Goal: Information Seeking & Learning: Compare options

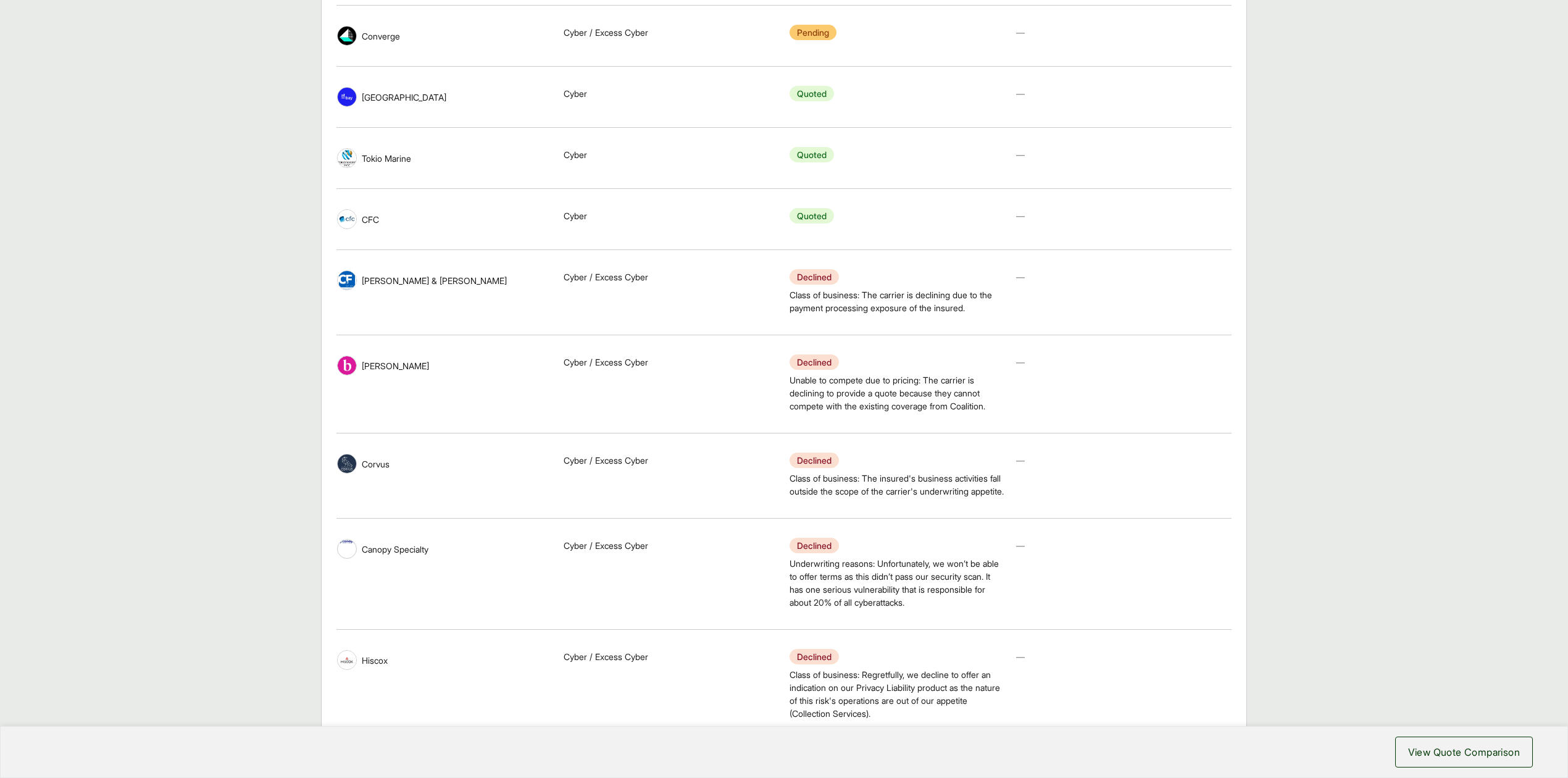
scroll to position [1146, 0]
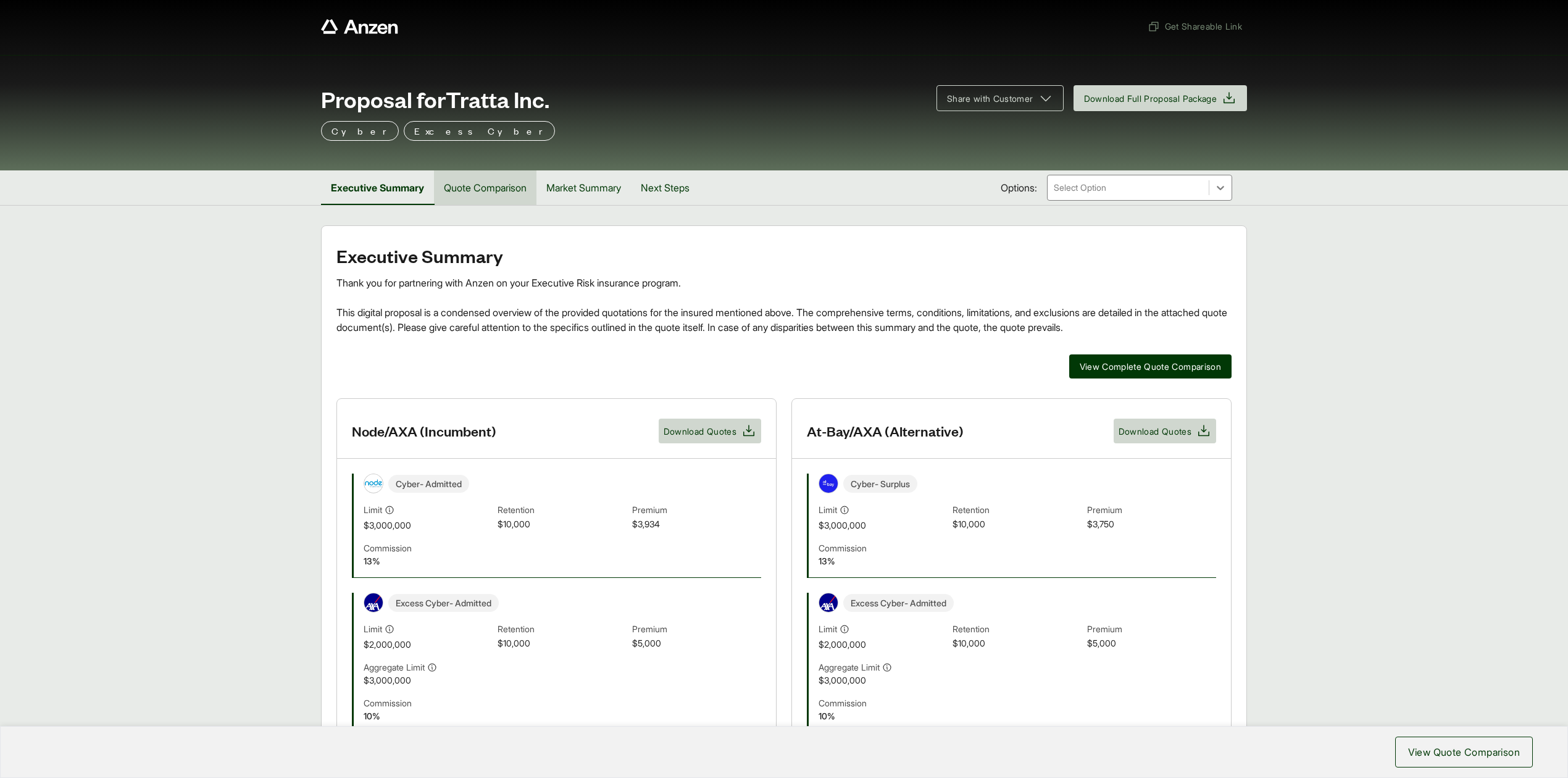
scroll to position [1, 0]
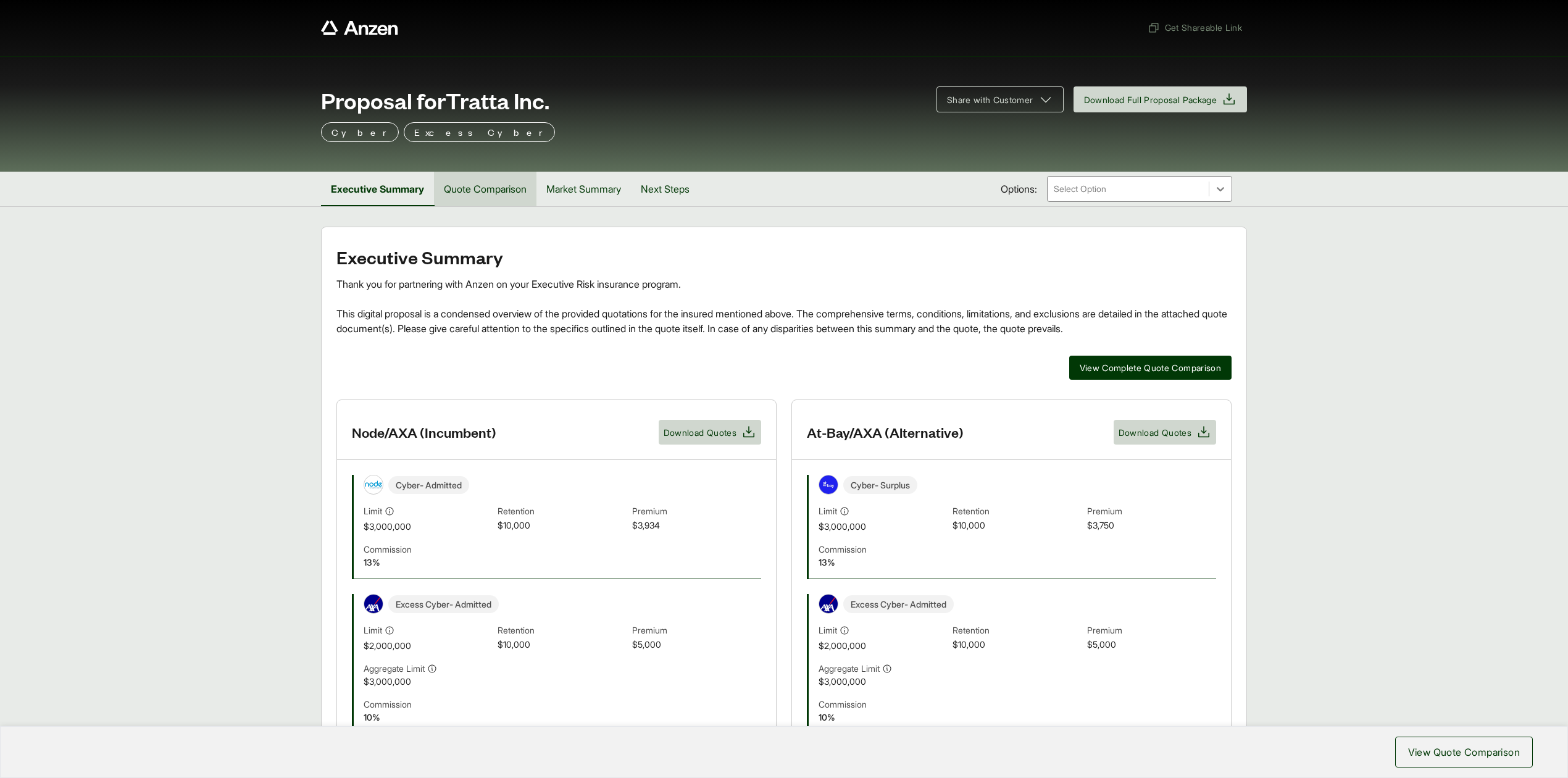
click at [500, 189] on button "Quote Comparison" at bounding box center [486, 189] width 103 height 35
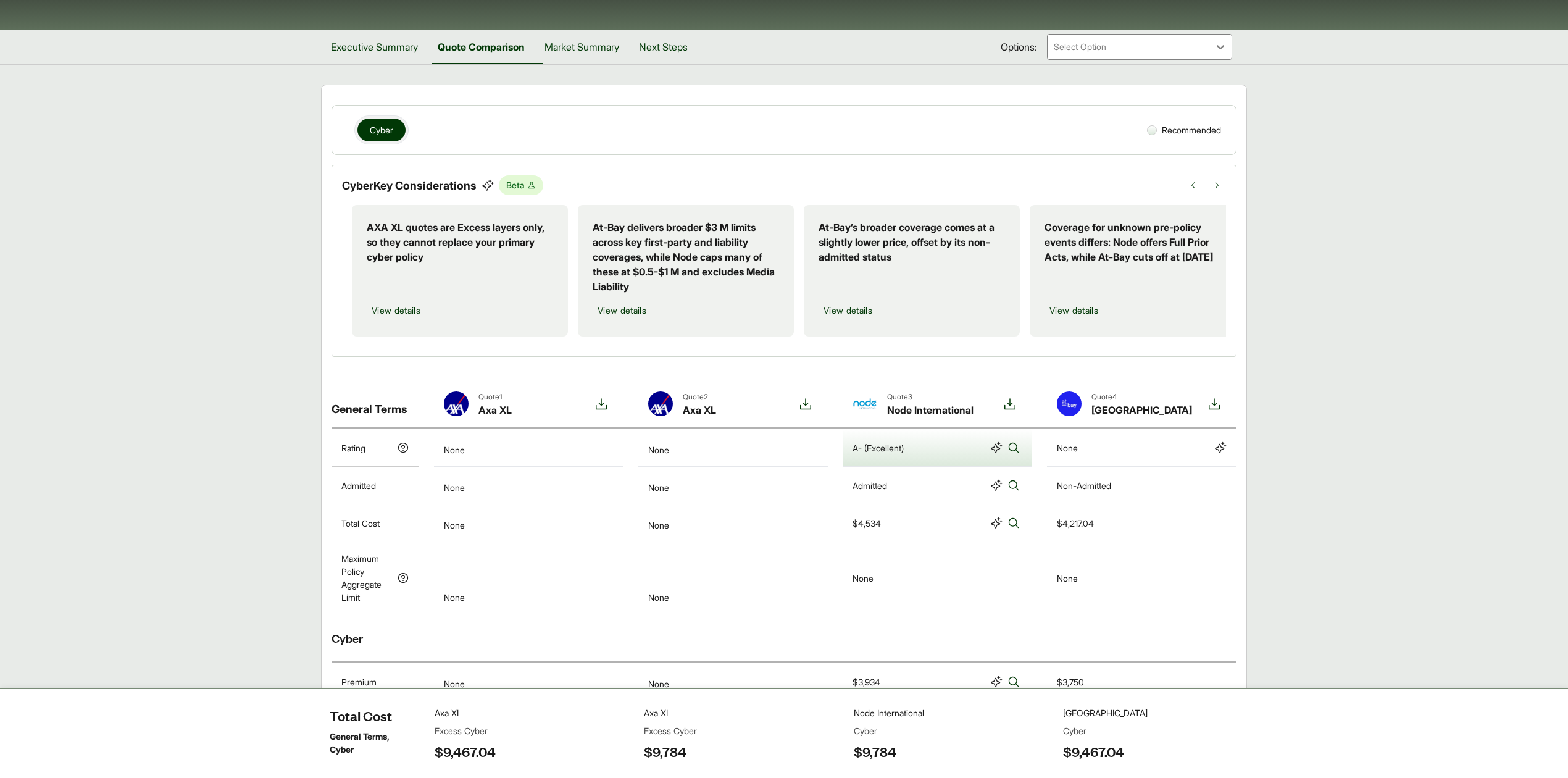
scroll to position [142, 0]
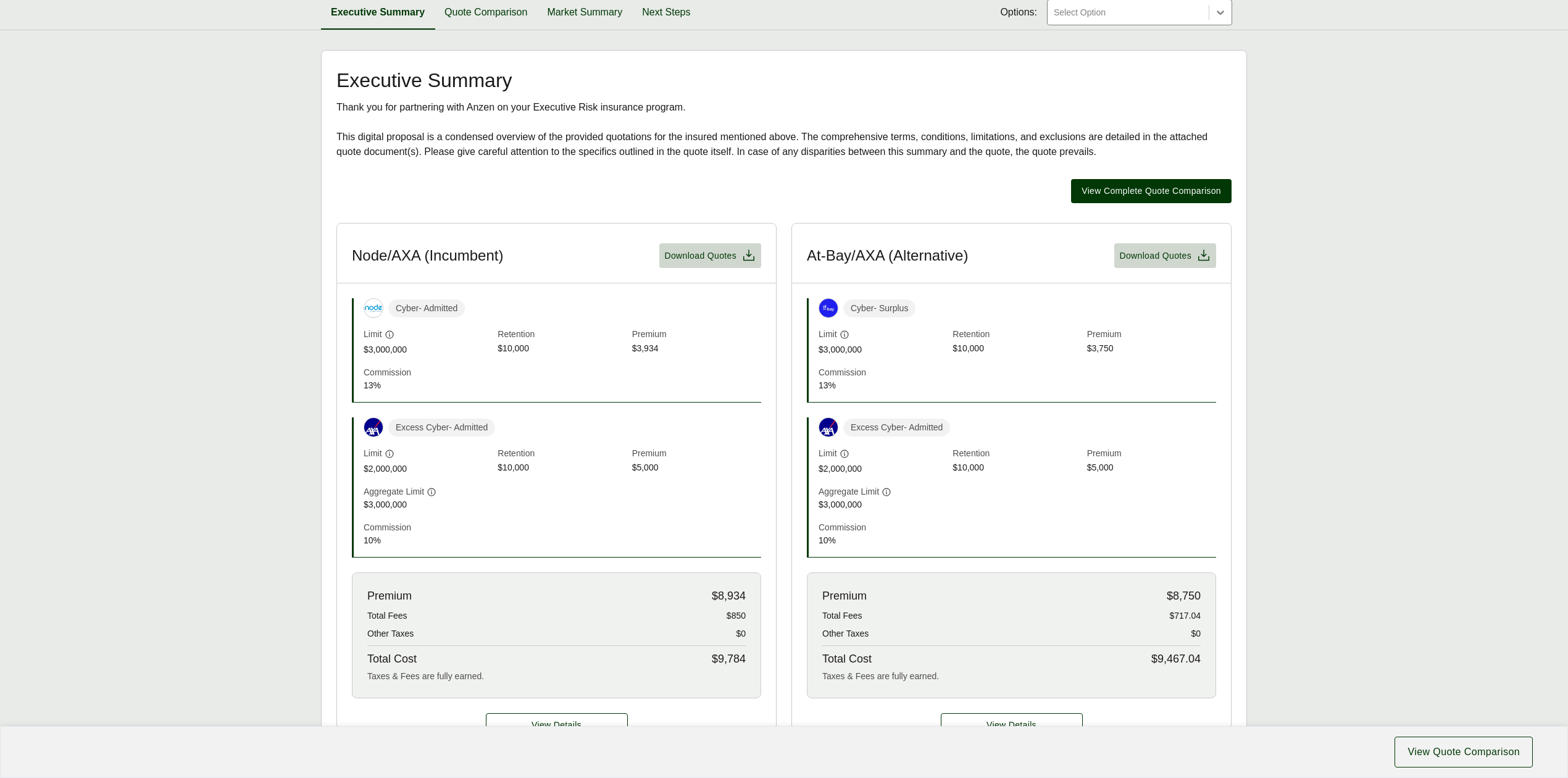
scroll to position [164, 0]
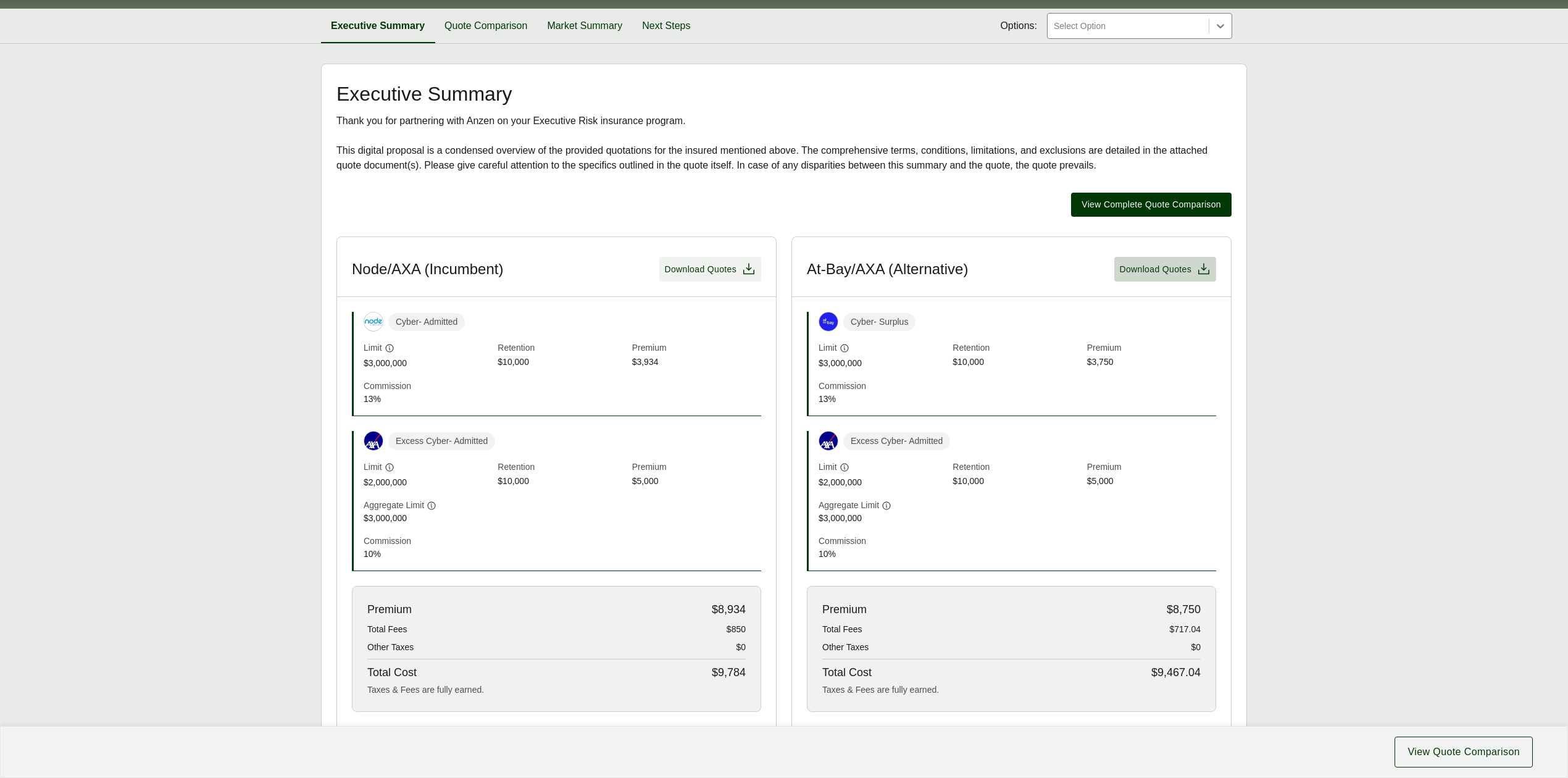
click at [699, 268] on span "Download Quotes" at bounding box center [701, 269] width 72 height 13
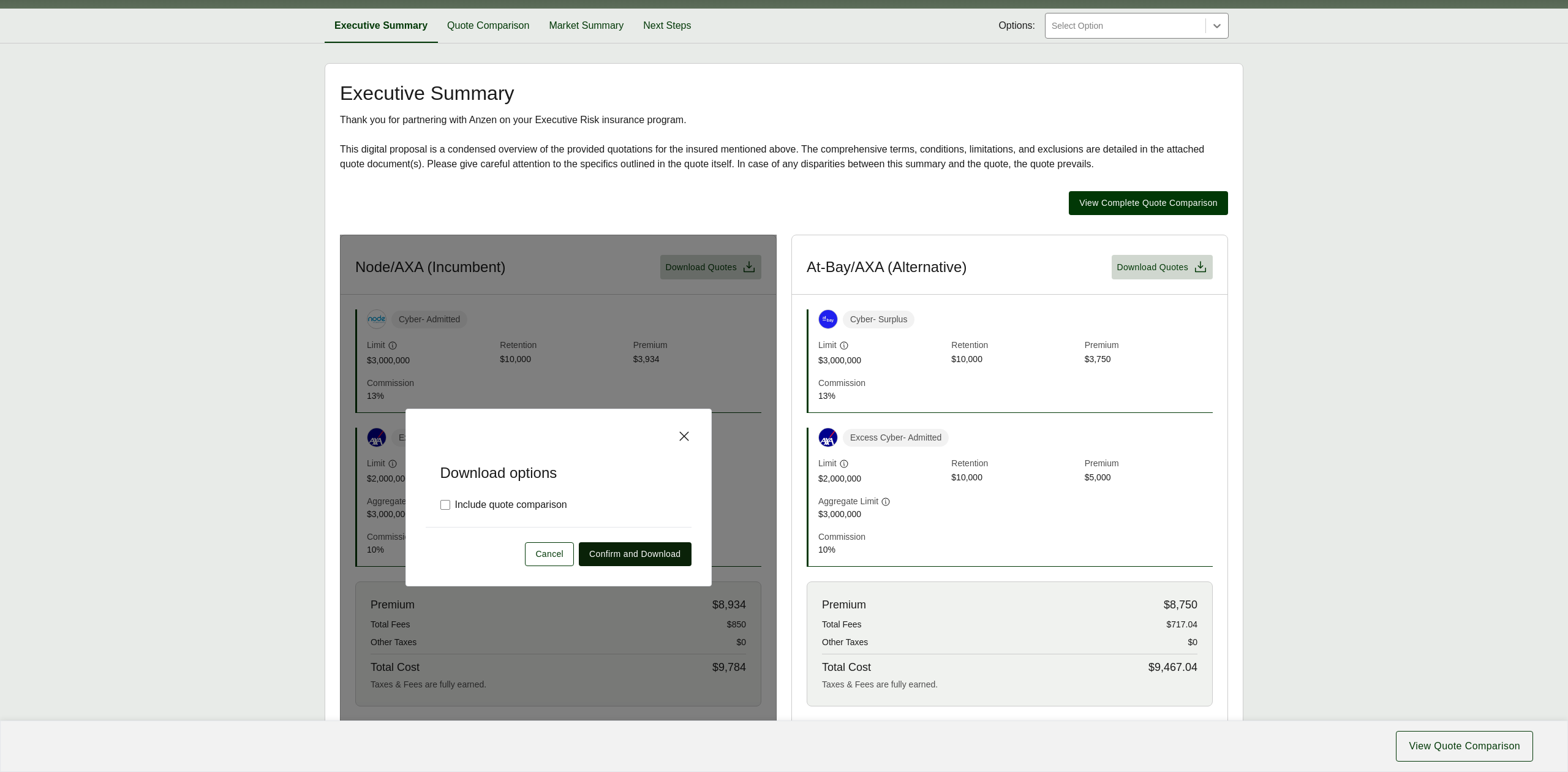
click at [640, 556] on span "Confirm and Download" at bounding box center [635, 554] width 91 height 13
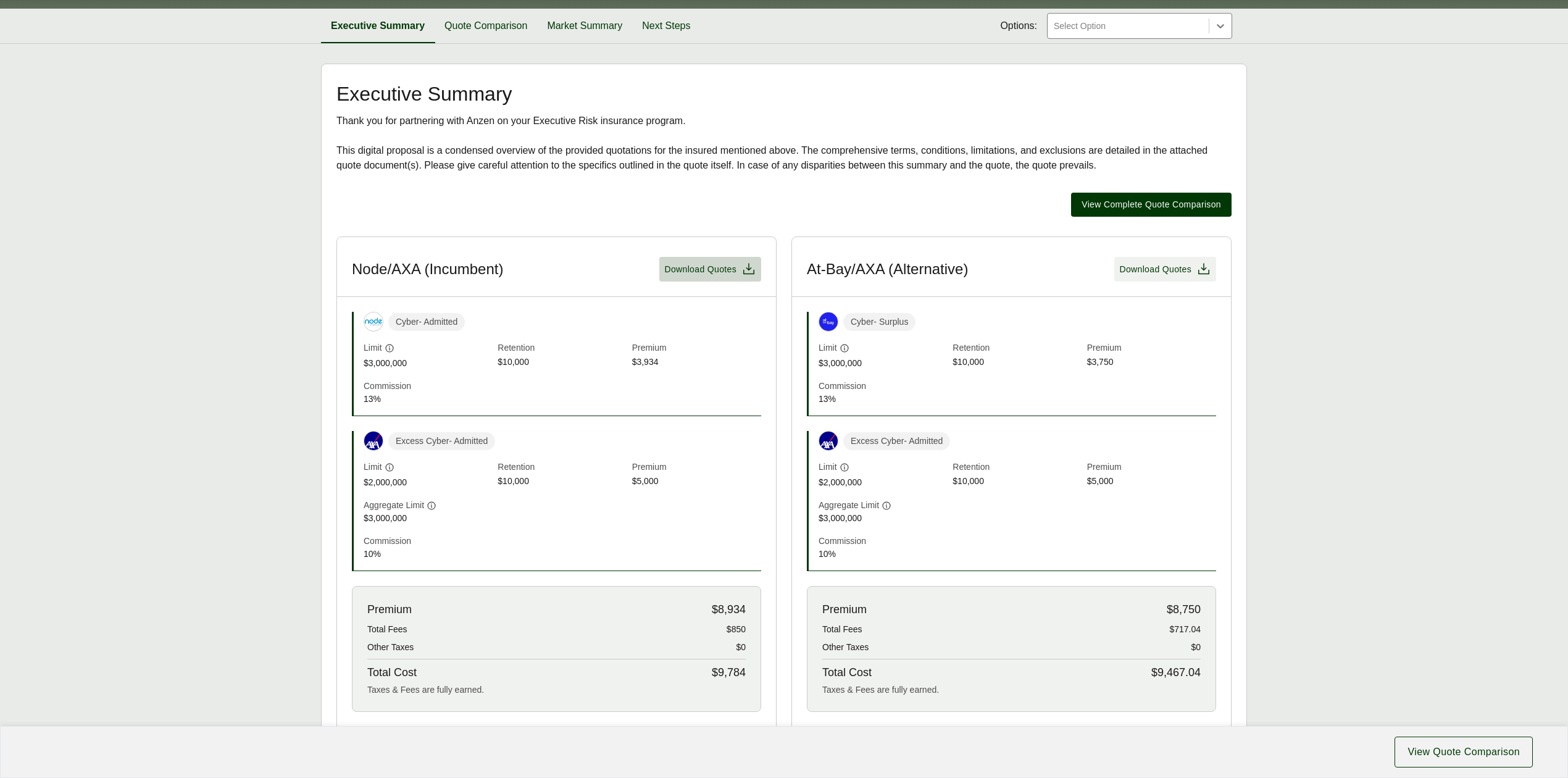
click at [1147, 268] on span "Download Quotes" at bounding box center [1156, 269] width 72 height 13
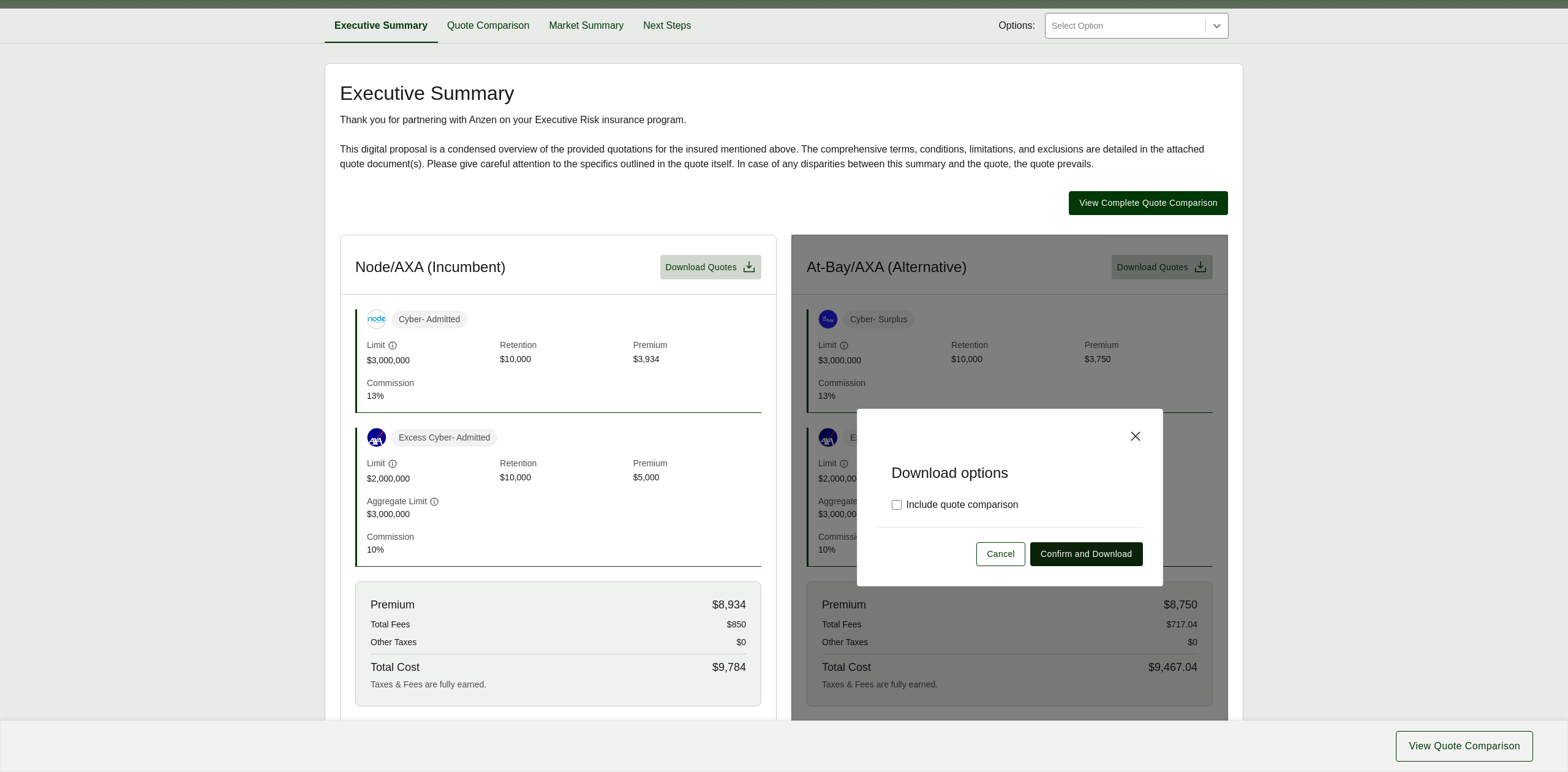
click at [1089, 560] on span "Confirm and Download" at bounding box center [1086, 554] width 91 height 13
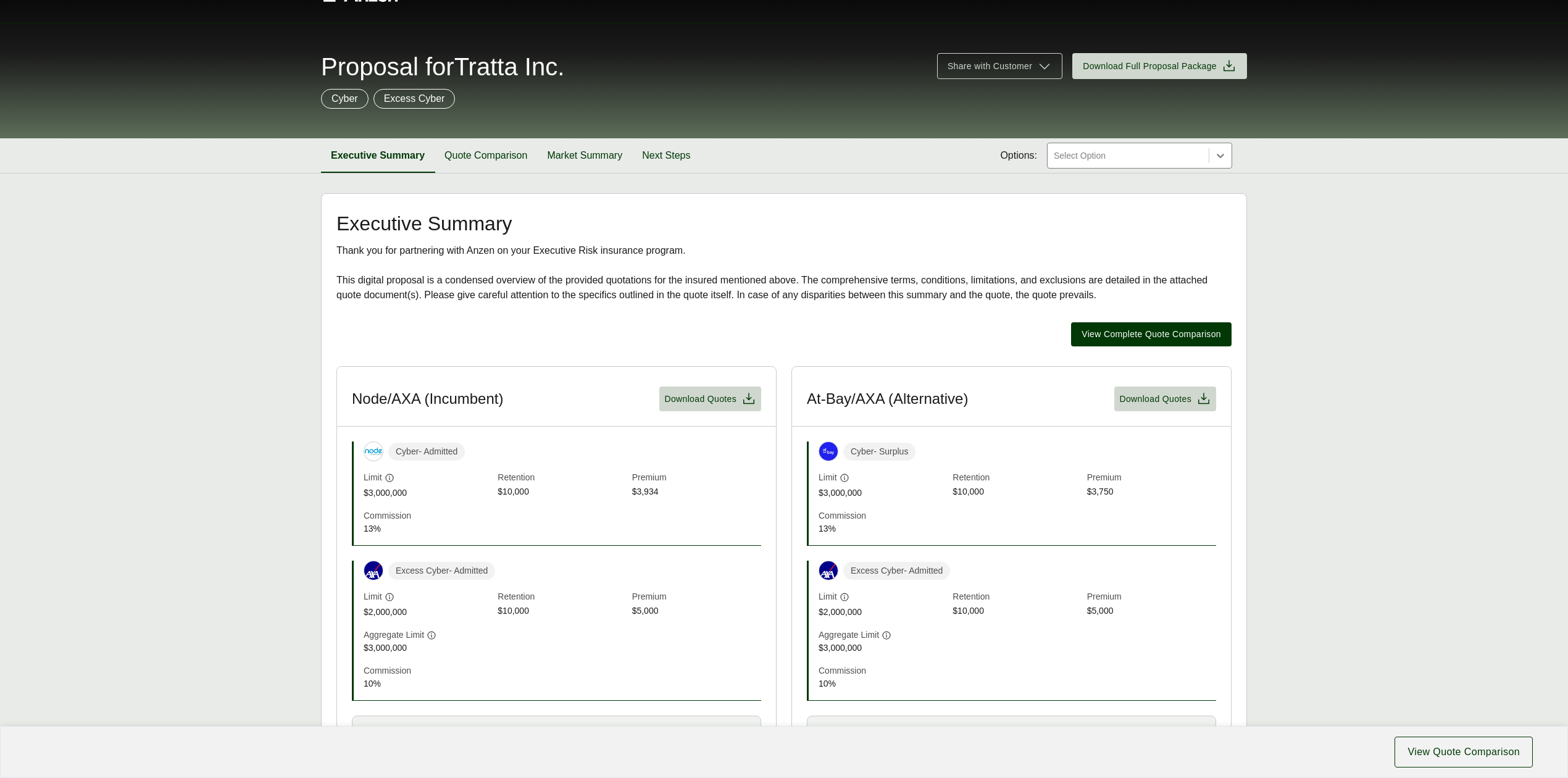
scroll to position [0, 0]
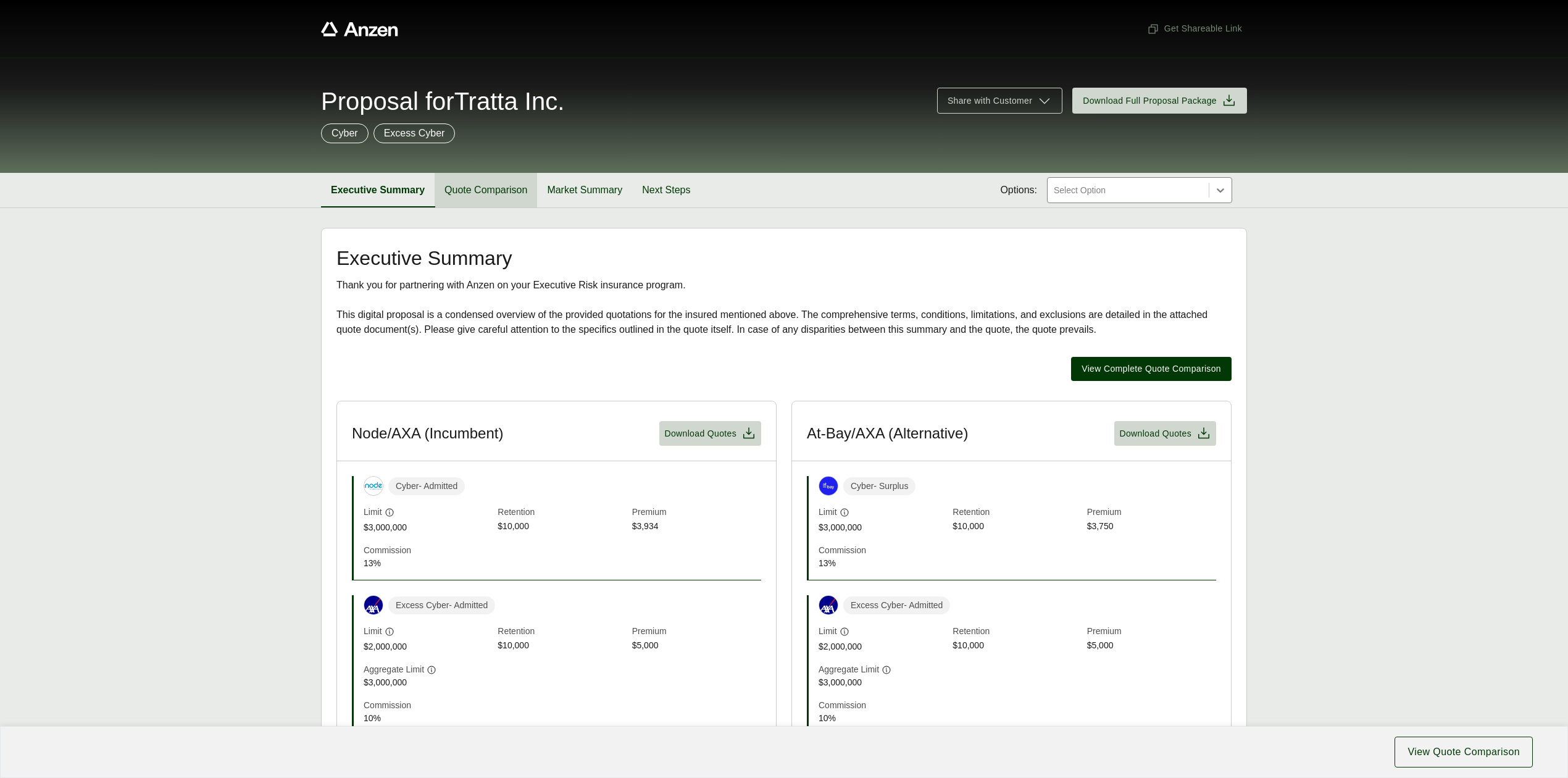
click at [501, 199] on button "Quote Comparison" at bounding box center [486, 190] width 103 height 35
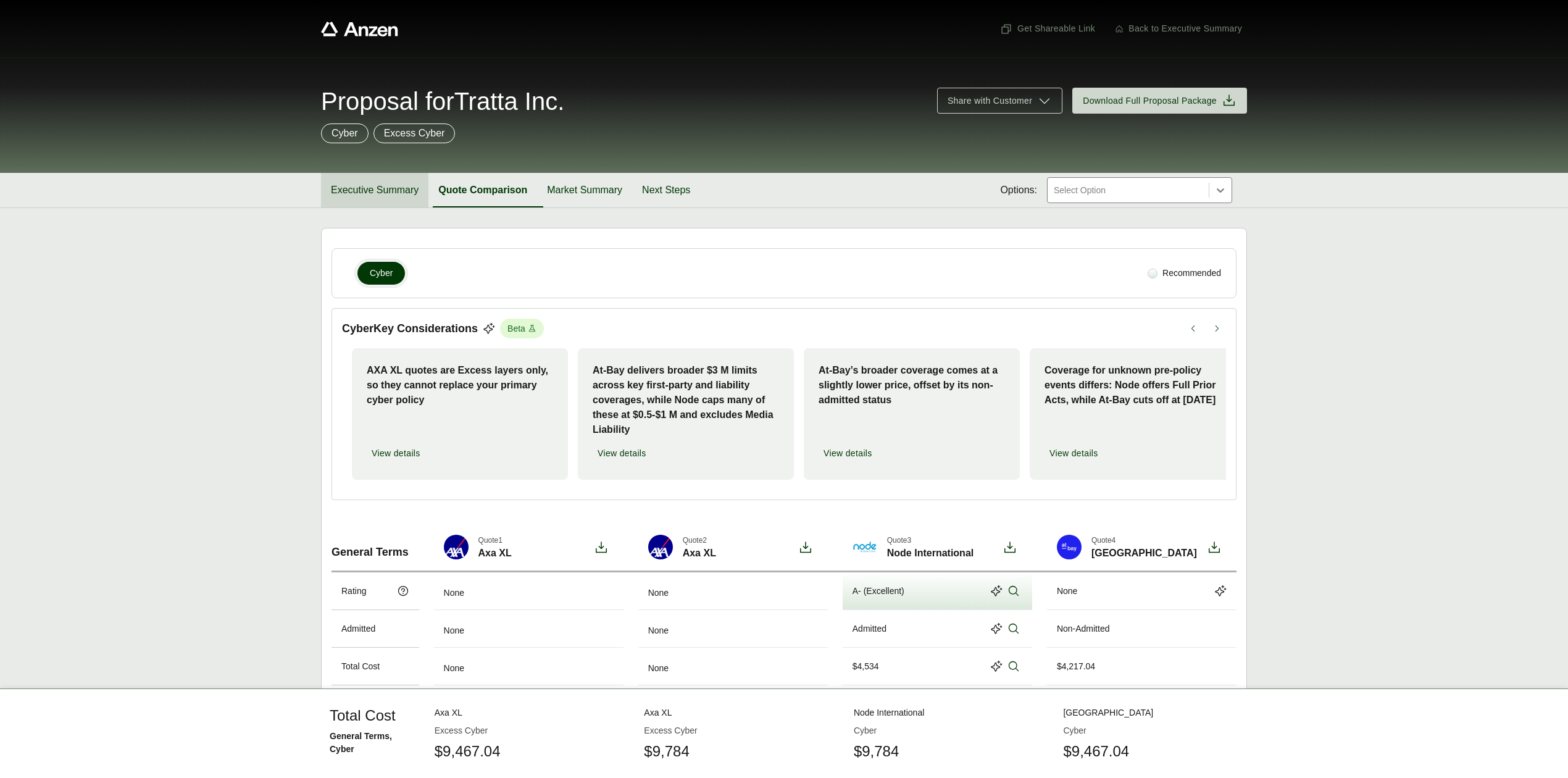
click at [381, 193] on button "Executive Summary" at bounding box center [374, 190] width 107 height 35
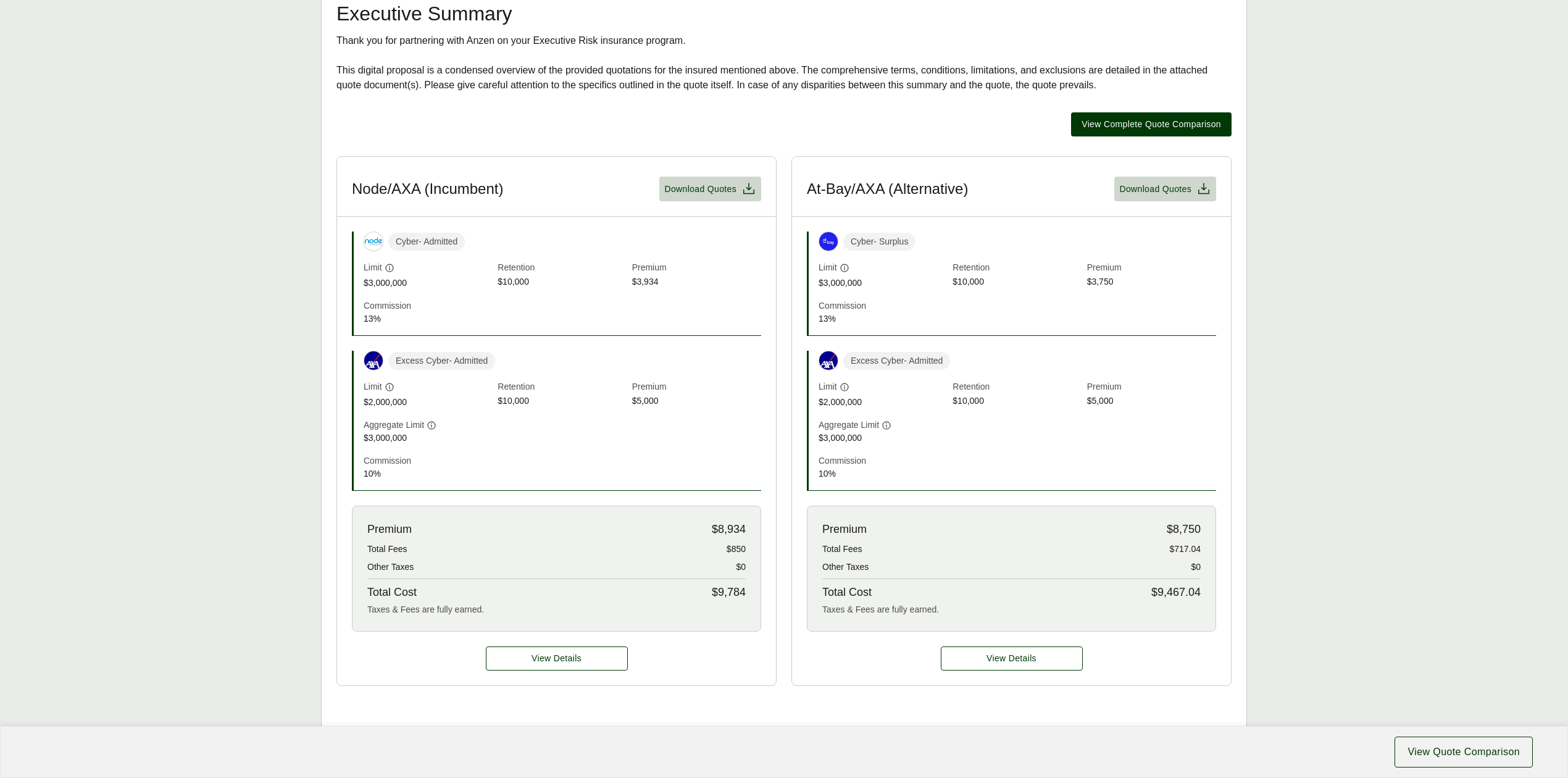
scroll to position [80, 0]
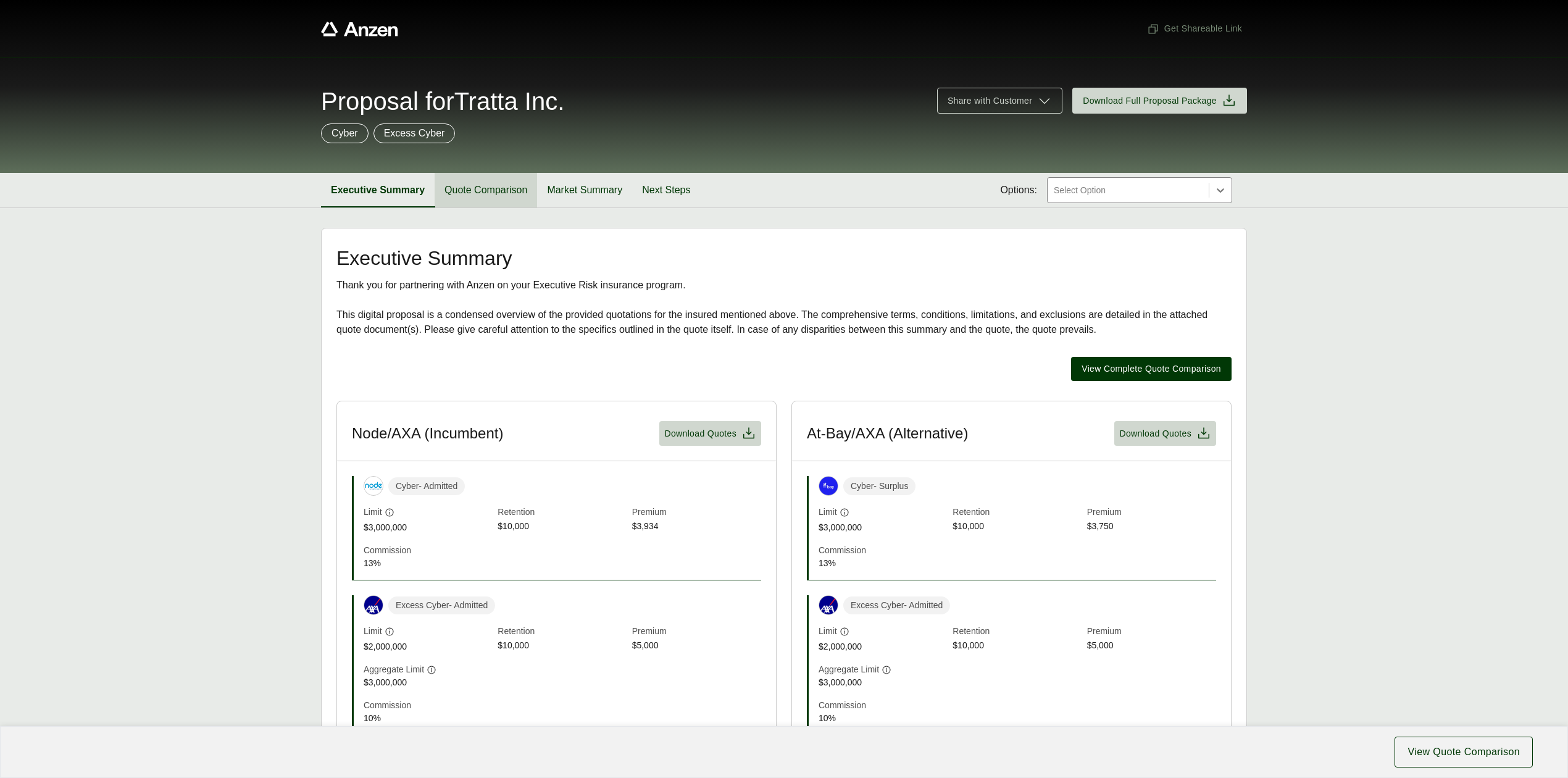
click at [485, 191] on button "Quote Comparison" at bounding box center [486, 190] width 103 height 35
click at [512, 180] on button "Quote Comparison" at bounding box center [486, 190] width 103 height 35
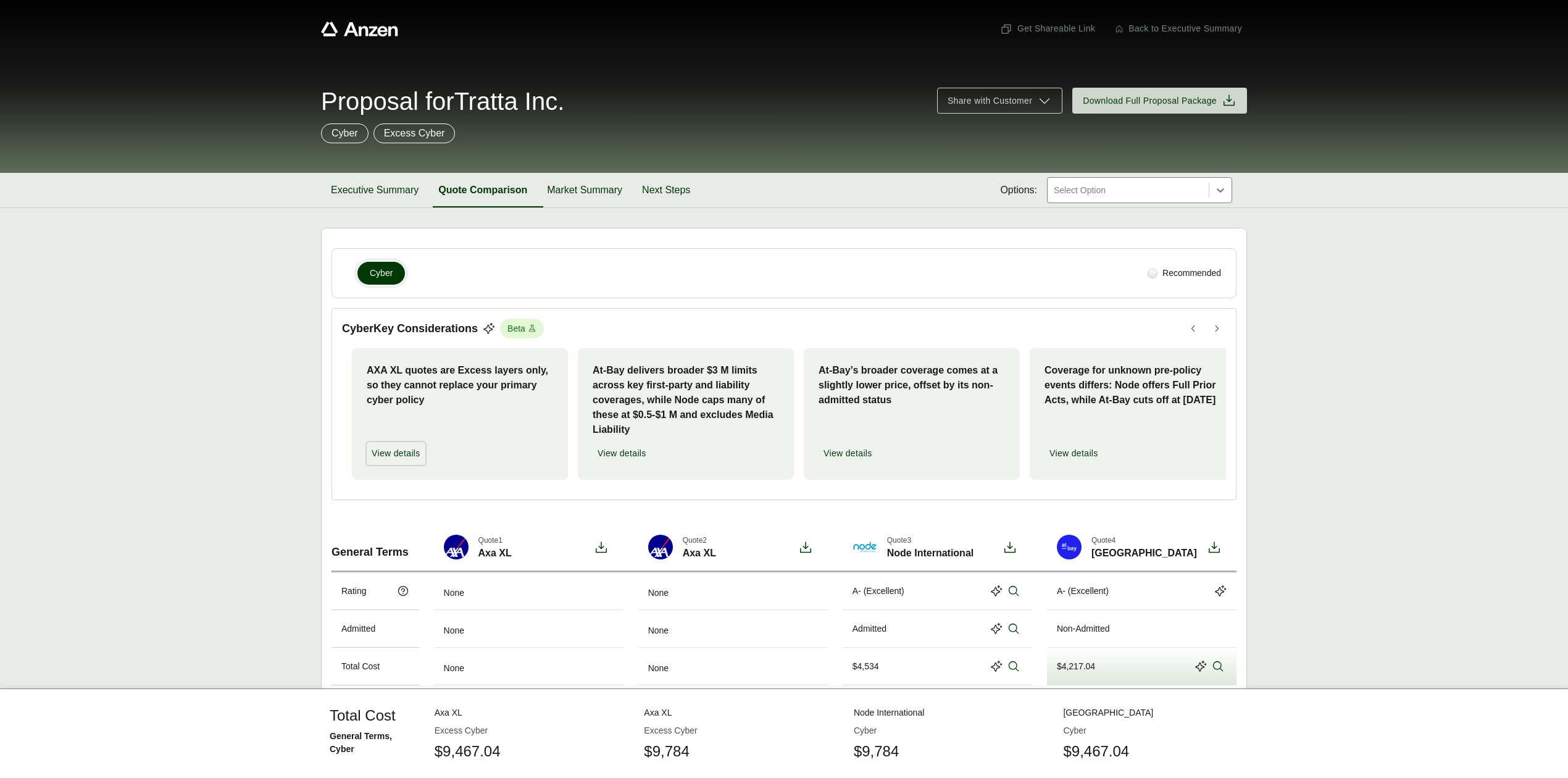
click at [412, 456] on span "View details" at bounding box center [396, 453] width 49 height 13
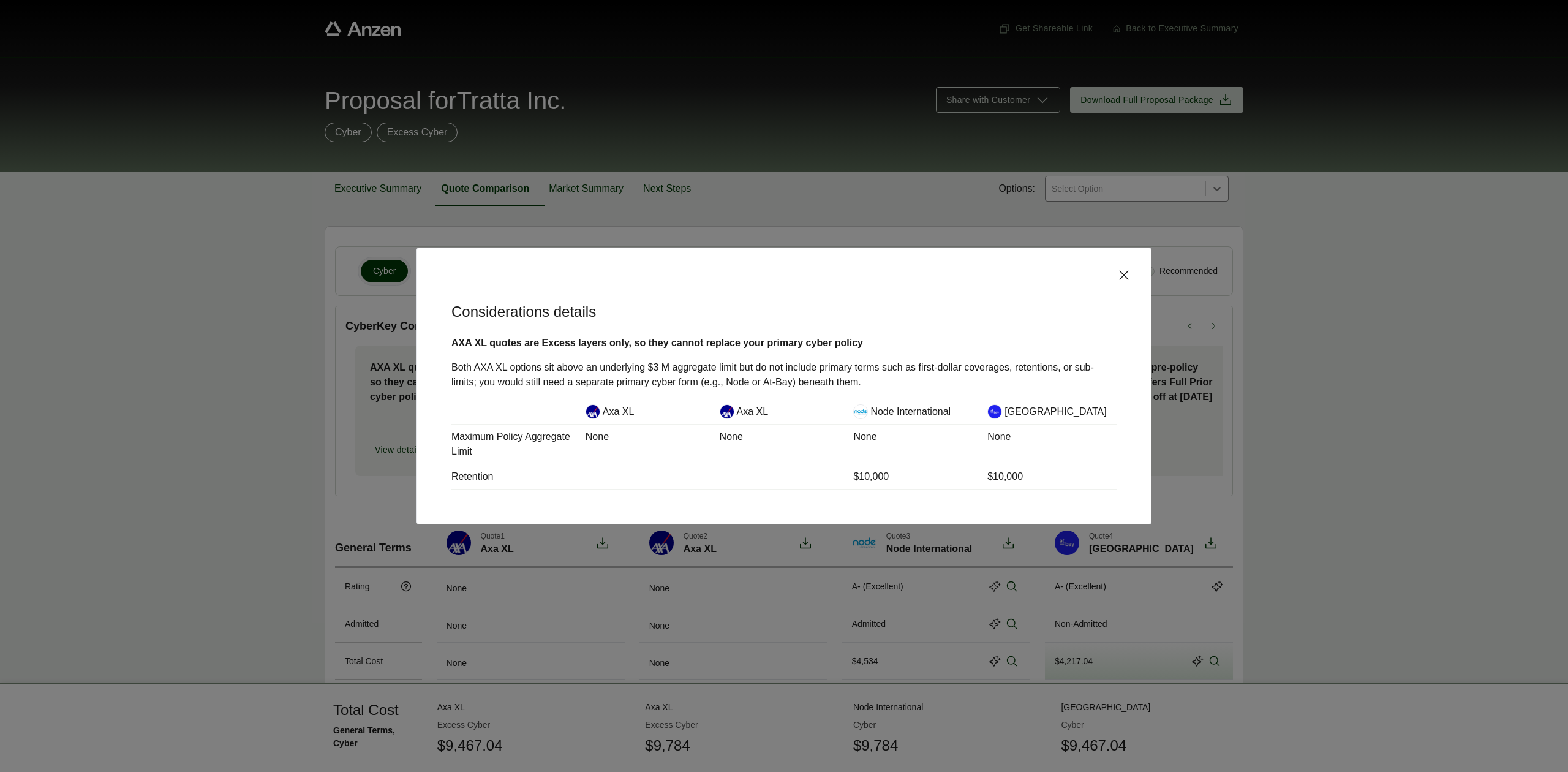
click at [1130, 275] on icon at bounding box center [1124, 275] width 15 height 15
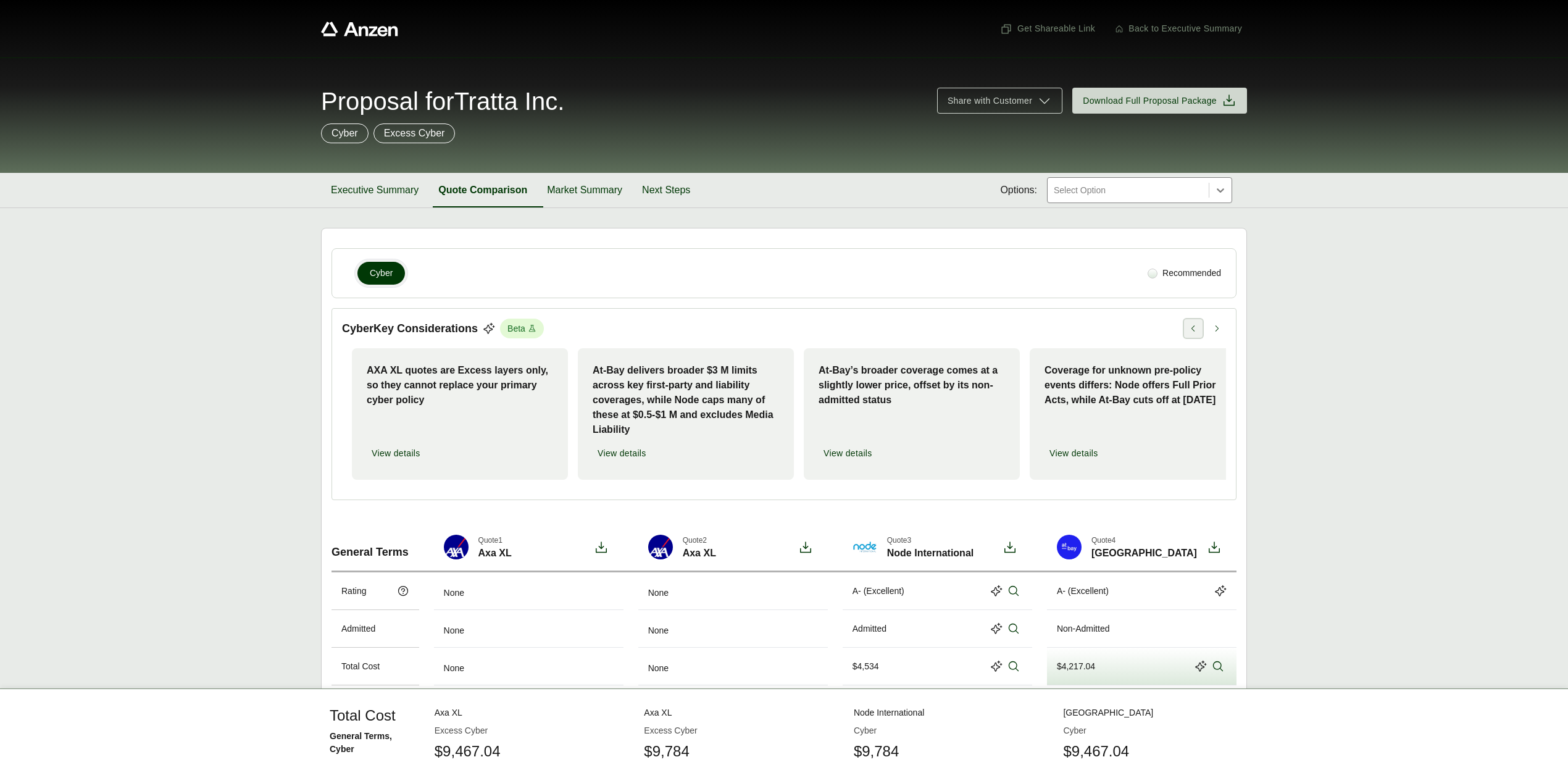
click at [1191, 331] on icon at bounding box center [1193, 328] width 9 height 9
click at [1218, 335] on button at bounding box center [1217, 328] width 19 height 19
click at [368, 195] on button "Executive Summary" at bounding box center [374, 190] width 107 height 35
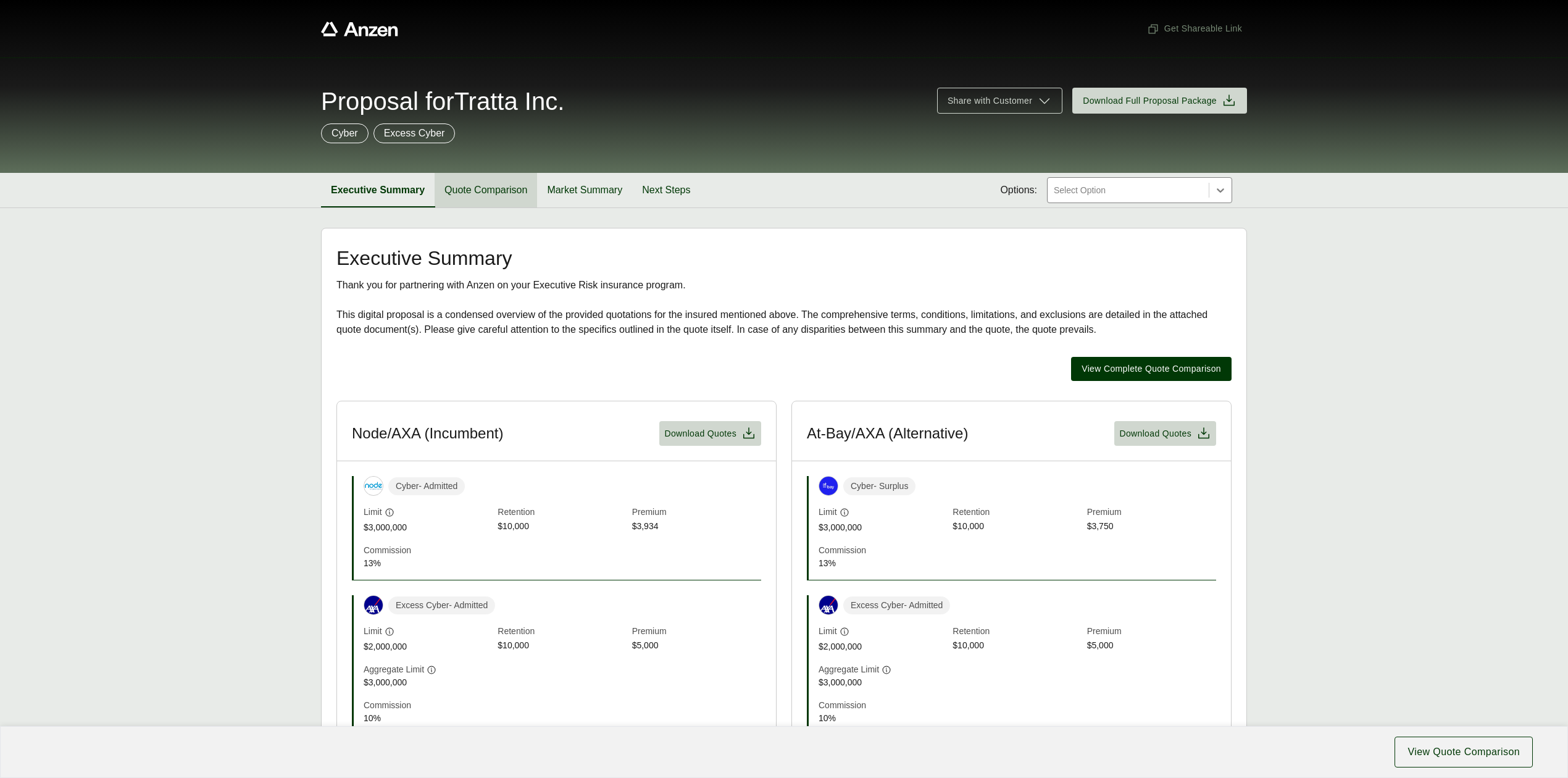
click at [520, 188] on button "Quote Comparison" at bounding box center [486, 190] width 103 height 35
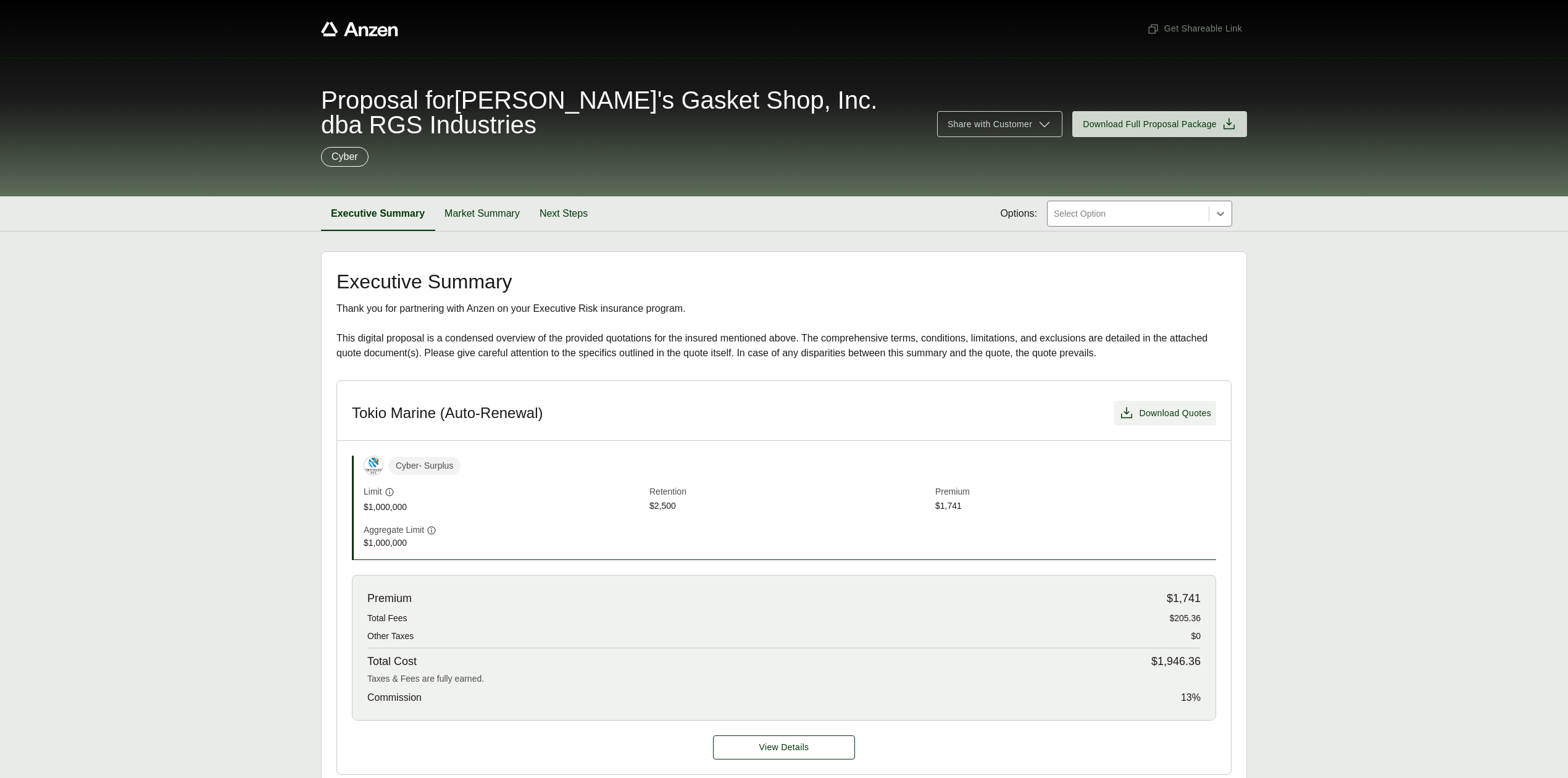
click at [1176, 416] on span "Download Quotes" at bounding box center [1175, 413] width 72 height 13
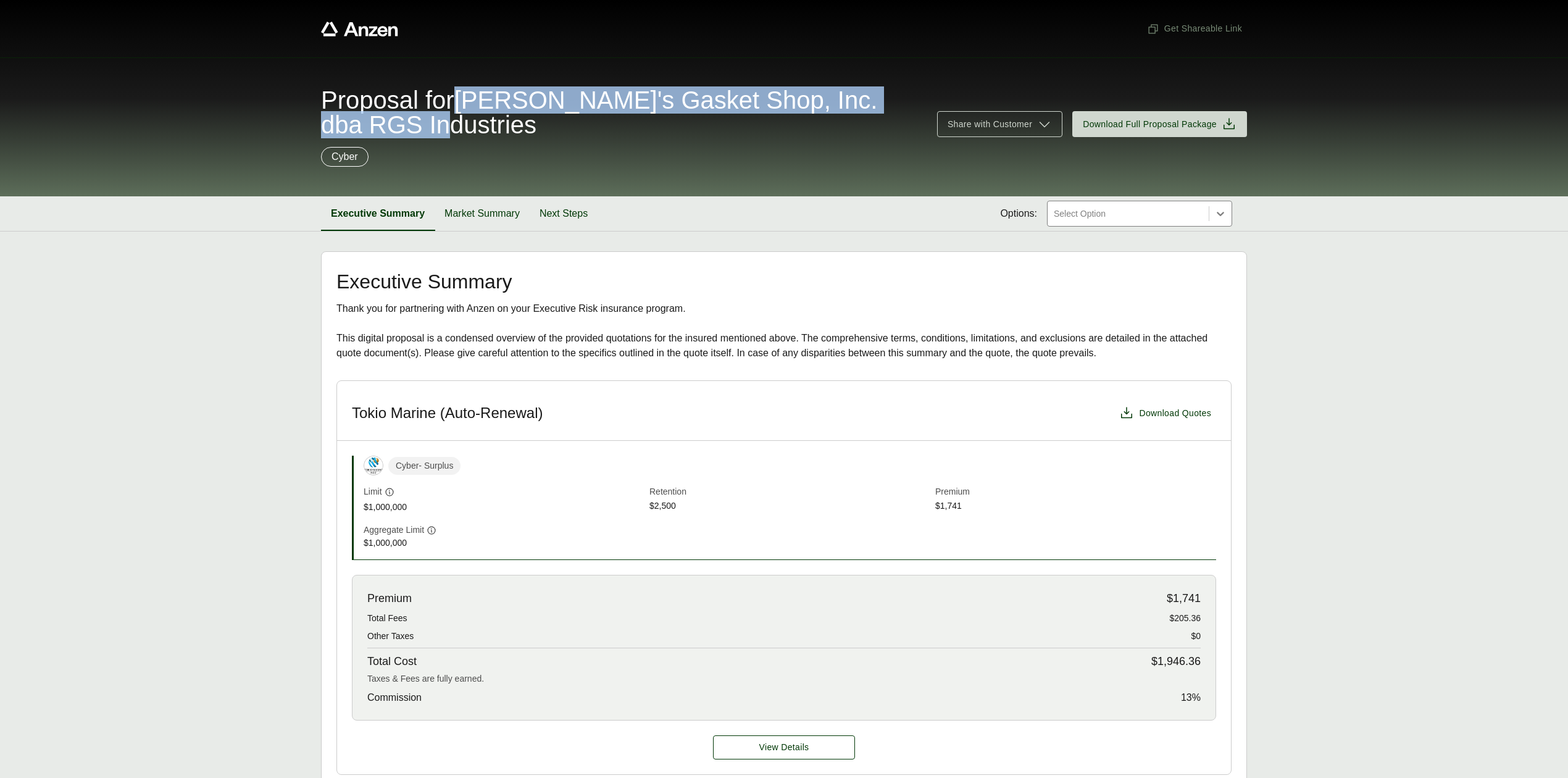
drag, startPoint x: 472, startPoint y: 99, endPoint x: 508, endPoint y: 131, distance: 48.2
click at [508, 131] on span "Proposal for [PERSON_NAME]'s Gasket Shop, Inc. dba RGS Industries" at bounding box center [621, 112] width 601 height 49
copy span "[PERSON_NAME]'s Gasket Shop, Inc. dba RGS Industries"
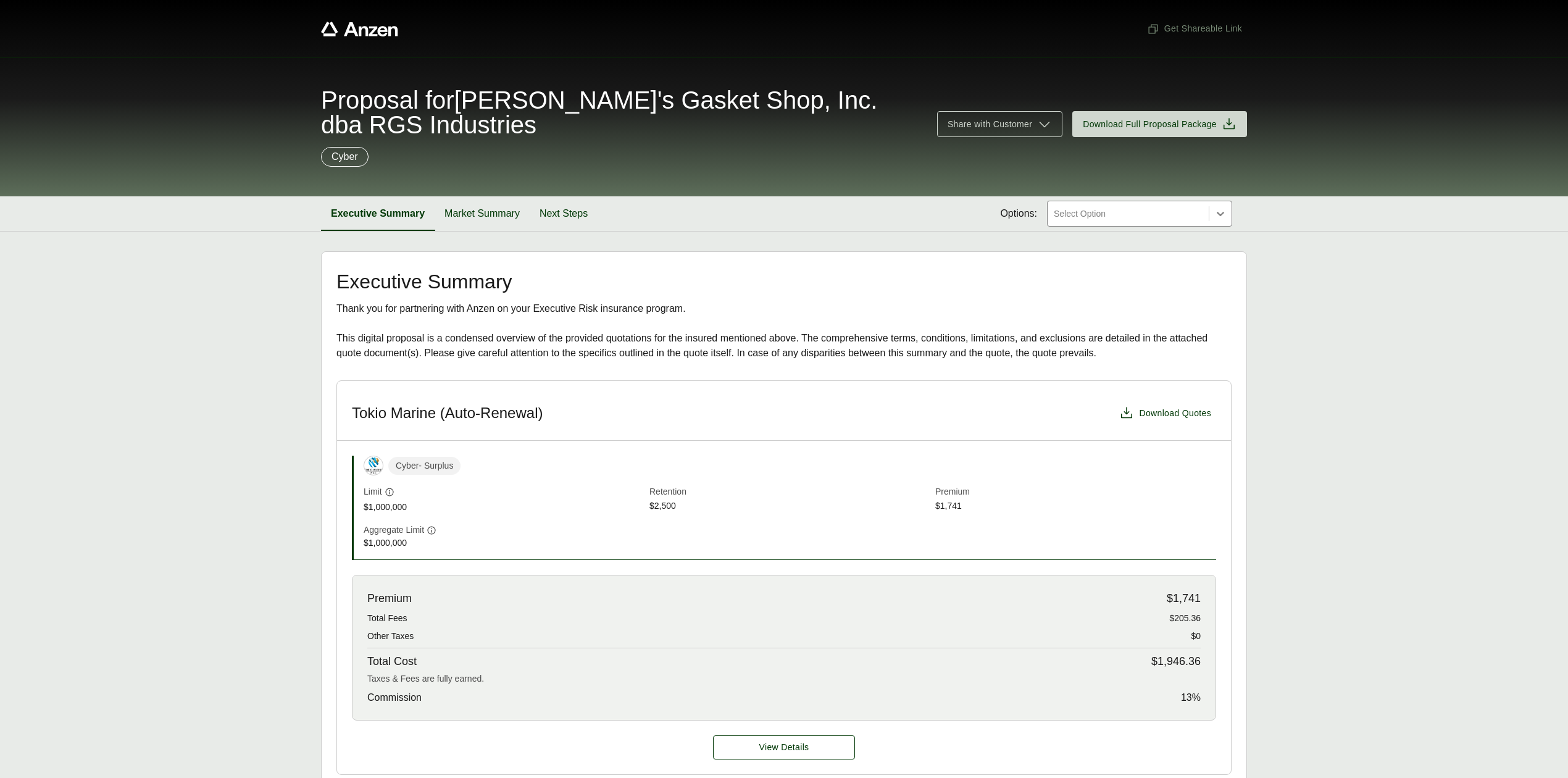
click at [1300, 354] on main "Executive Summary Thank you for partnering with Anzen on your Executive Risk in…" at bounding box center [784, 704] width 1568 height 905
click at [490, 216] on button "Market Summary" at bounding box center [482, 214] width 95 height 35
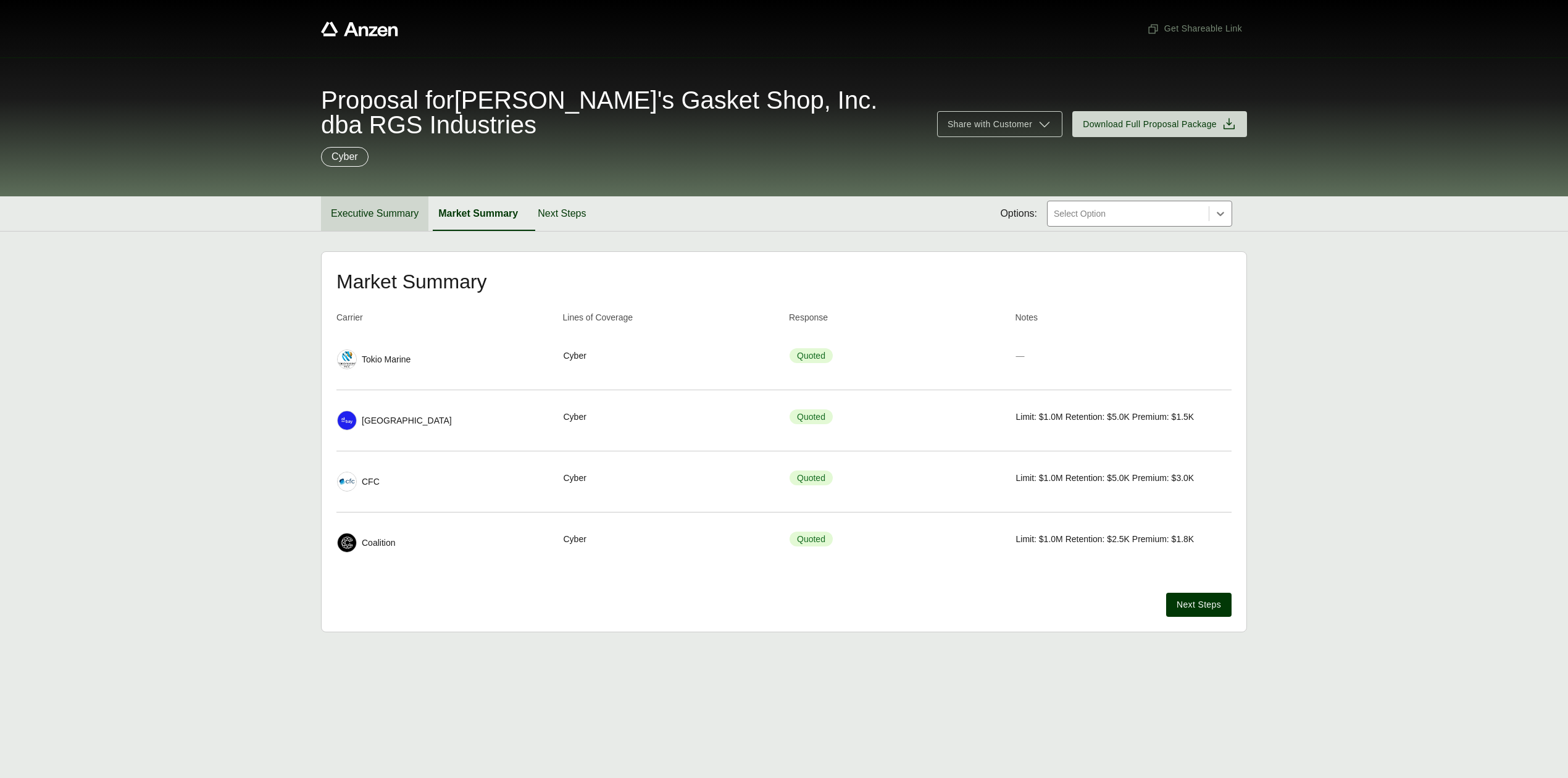
click at [346, 214] on button "Executive Summary" at bounding box center [374, 214] width 107 height 35
